Goal: Obtain resource: Download file/media

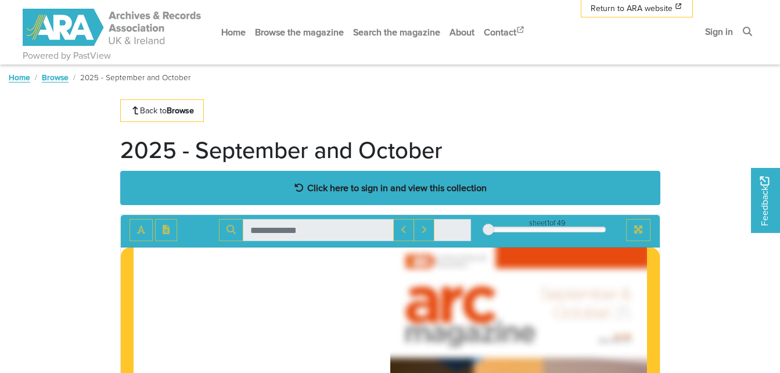
drag, startPoint x: 0, startPoint y: 0, endPoint x: 437, endPoint y: 187, distance: 474.9
click at [437, 187] on strong "Click here to sign in and view this collection" at bounding box center [396, 187] width 179 height 13
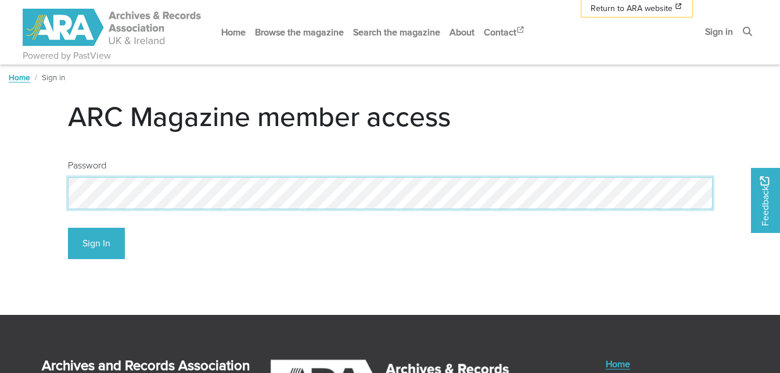
click at [68, 228] on button "Sign In" at bounding box center [96, 244] width 57 height 32
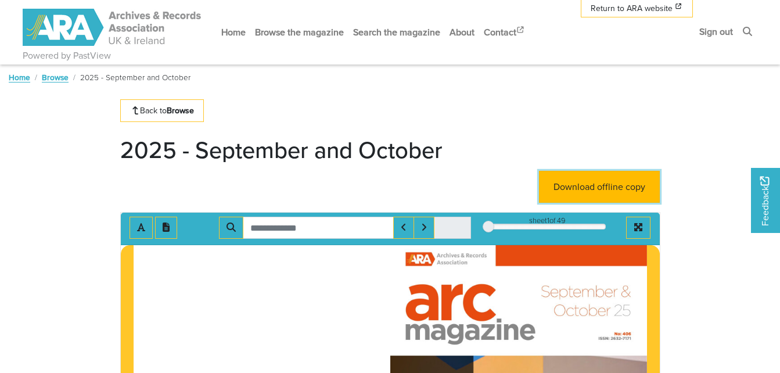
click at [591, 189] on link "Download offline copy" at bounding box center [599, 187] width 121 height 32
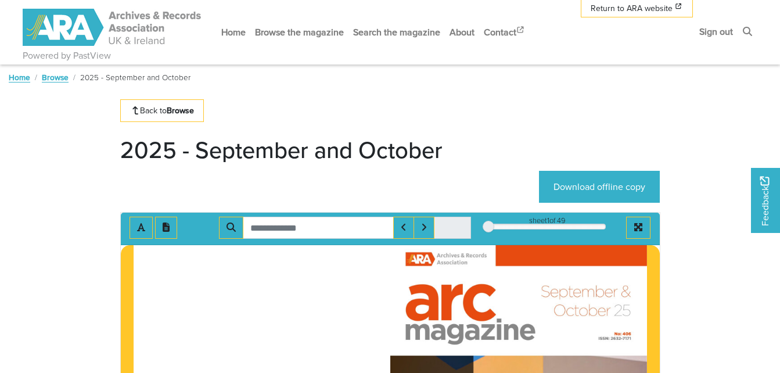
click at [717, 31] on link "Sign out" at bounding box center [715, 31] width 43 height 31
